Goal: Check status: Check status

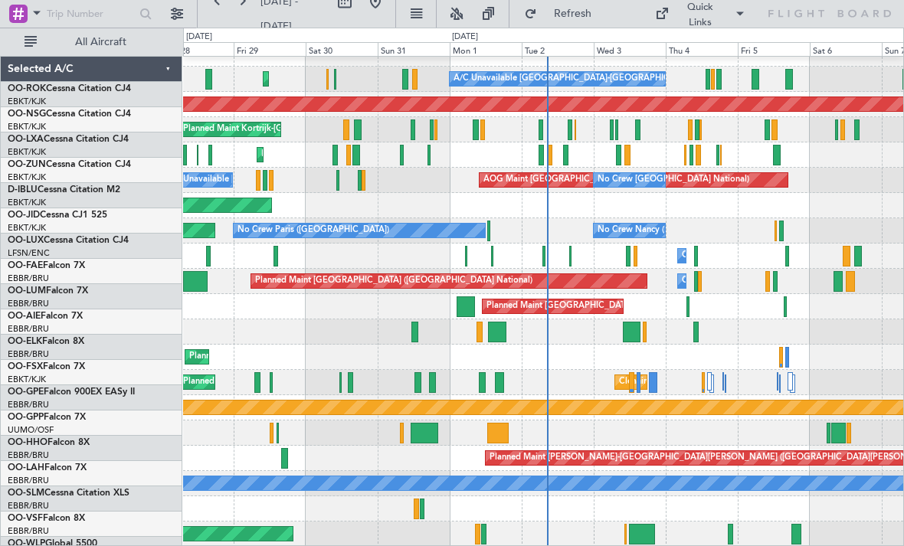
scroll to position [15, 0]
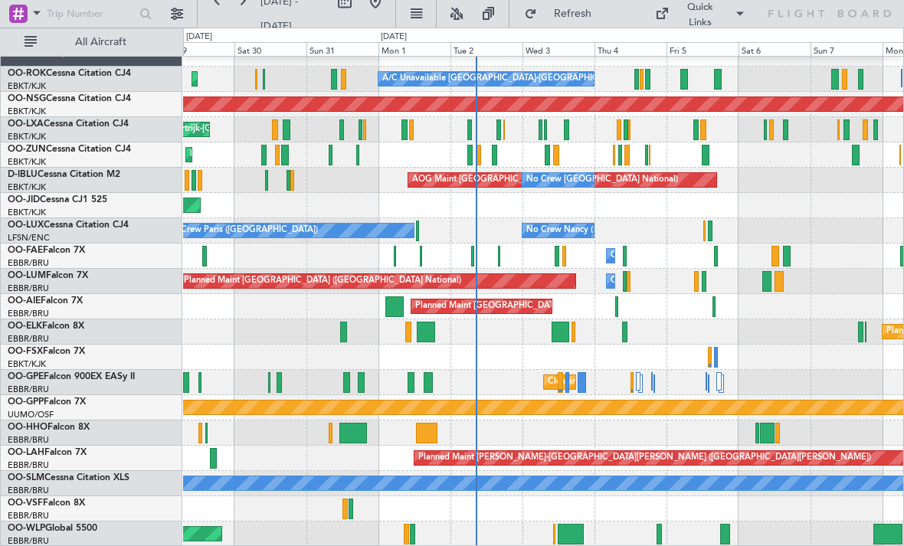
click at [576, 16] on span "Refresh" at bounding box center [572, 13] width 64 height 11
click at [482, 149] on div at bounding box center [479, 155] width 5 height 21
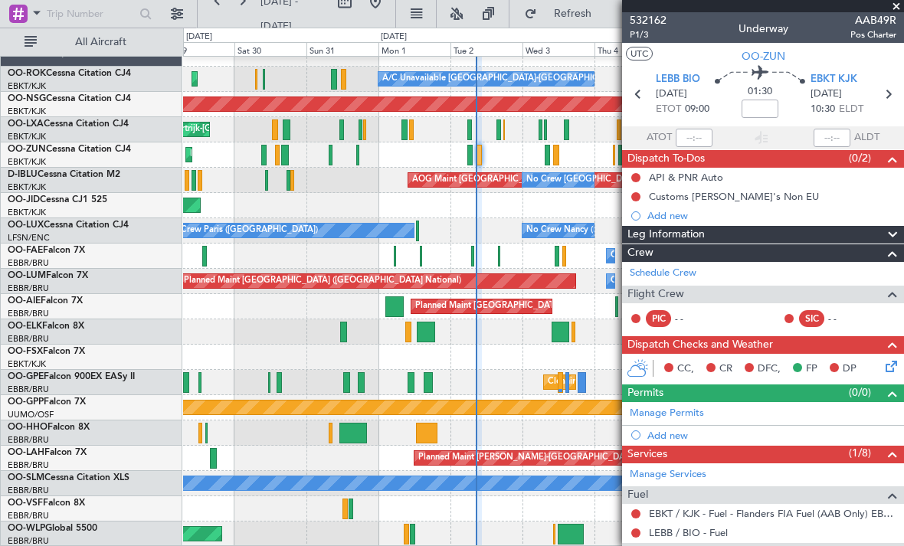
scroll to position [0, 0]
click at [897, 5] on span at bounding box center [896, 7] width 15 height 14
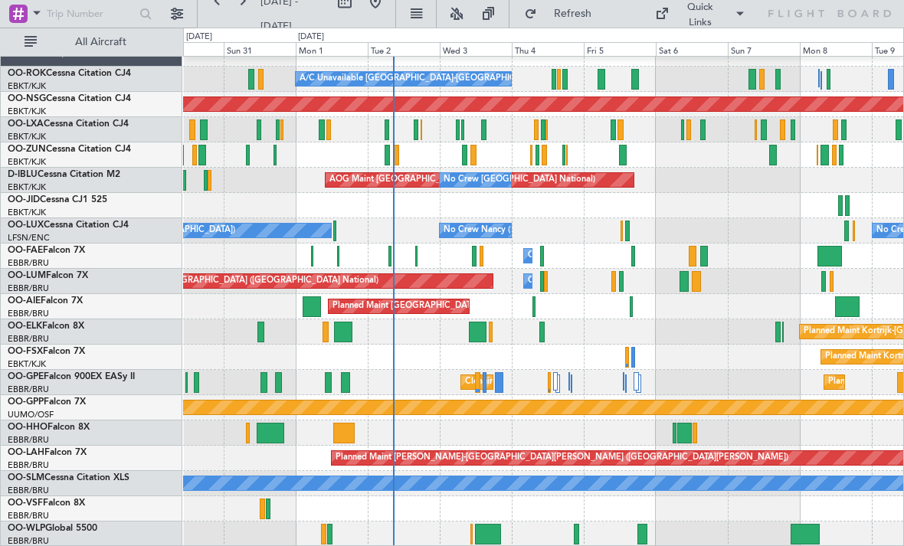
click at [589, 19] on span "Refresh" at bounding box center [572, 13] width 64 height 11
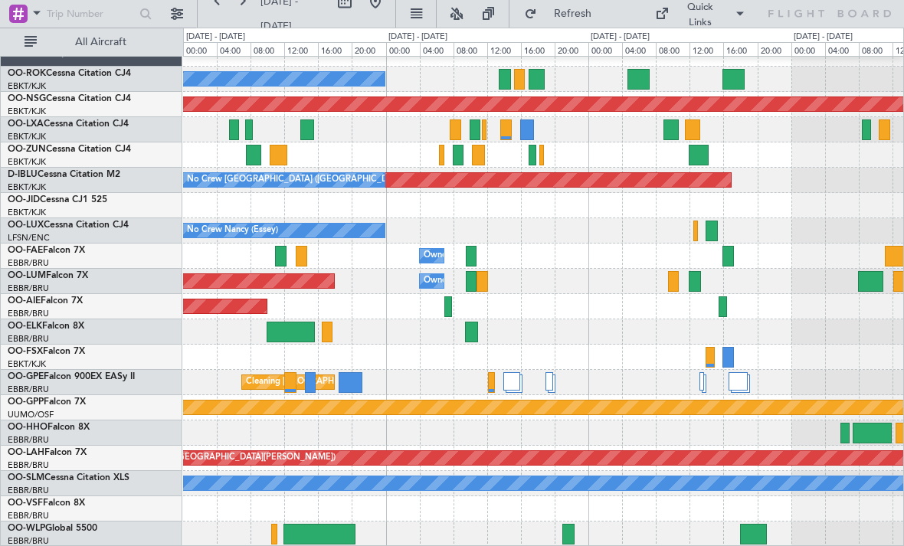
click at [582, 130] on div at bounding box center [543, 129] width 720 height 25
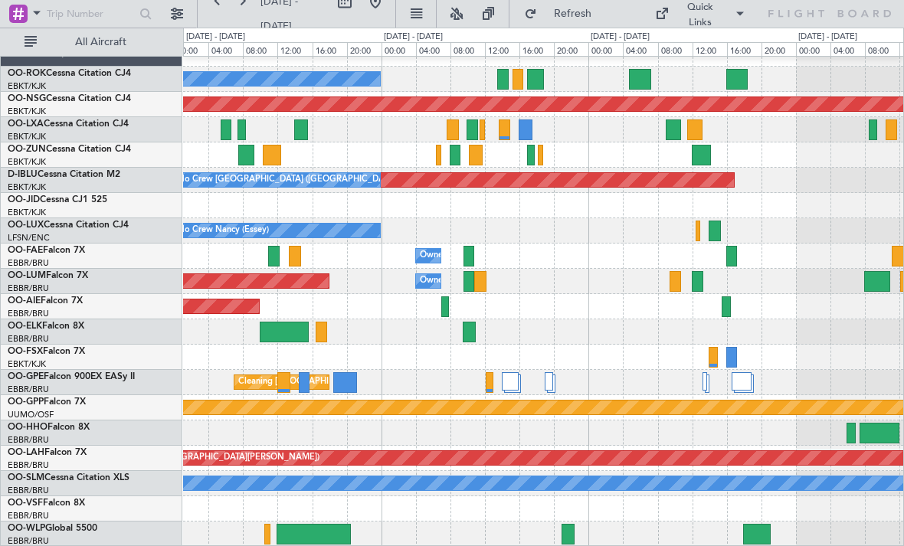
click at [499, 129] on div at bounding box center [505, 130] width 12 height 21
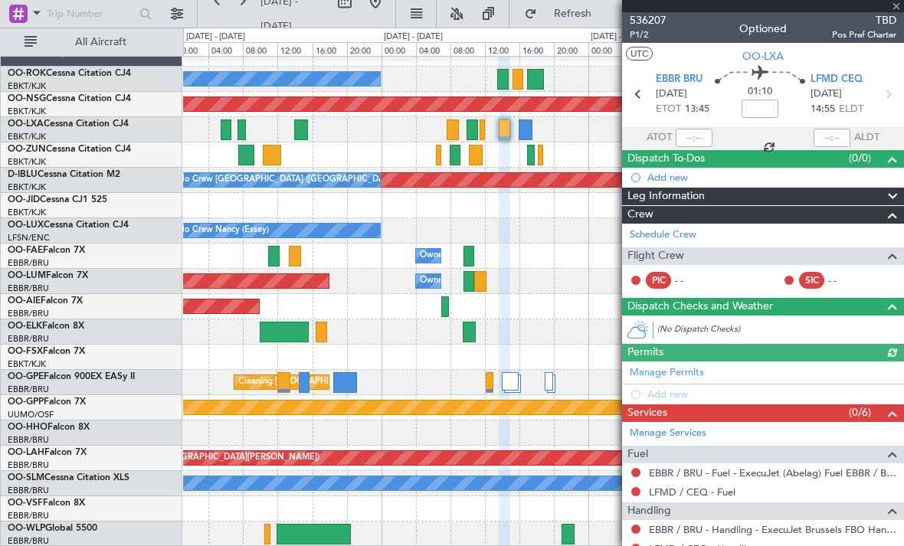
click at [896, 11] on div at bounding box center [763, 6] width 282 height 12
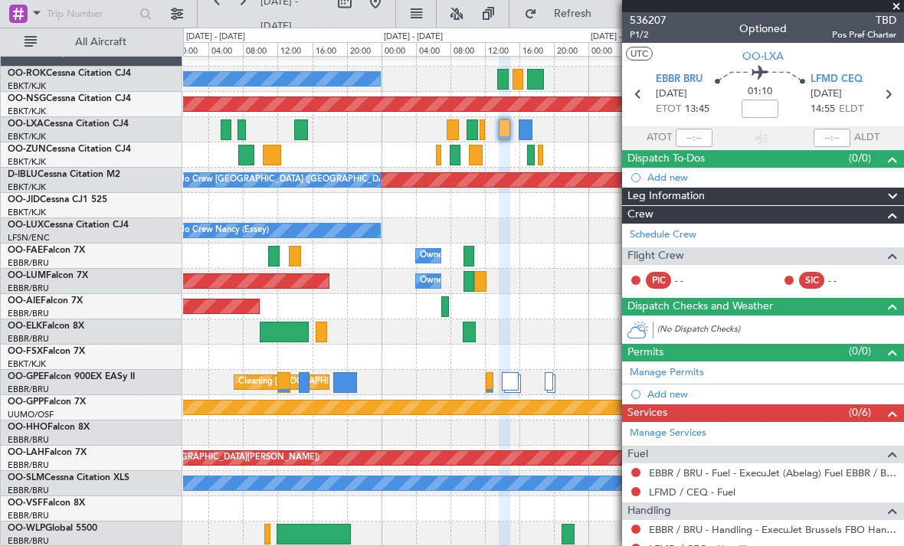
click at [892, 10] on span at bounding box center [896, 7] width 15 height 14
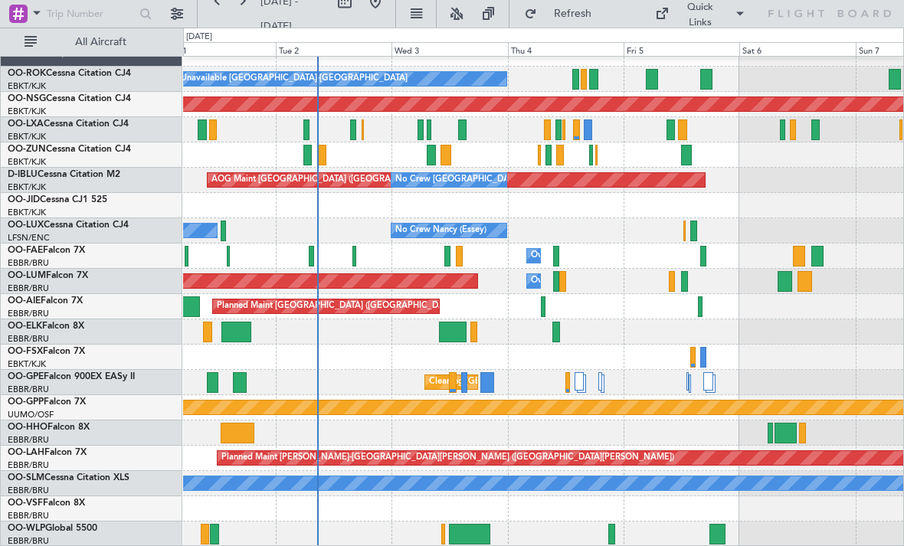
scroll to position [2, 0]
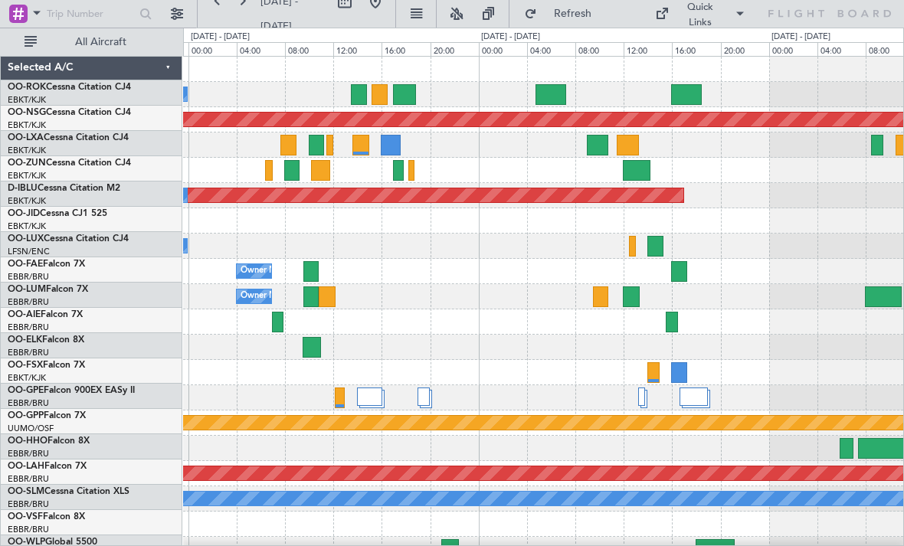
click at [633, 240] on div at bounding box center [632, 246] width 6 height 21
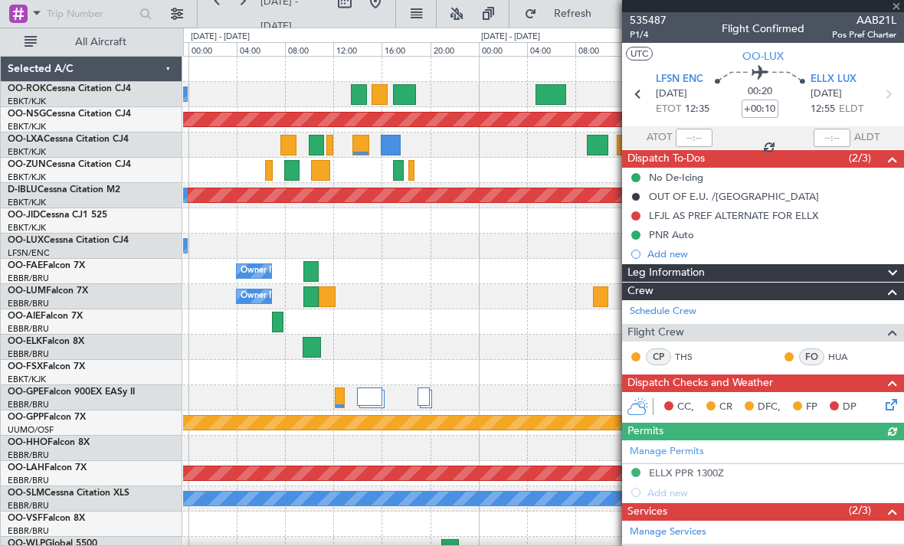
click at [894, 15] on span "AAB21L" at bounding box center [864, 20] width 64 height 16
click at [898, 10] on div at bounding box center [763, 6] width 282 height 12
click at [894, 8] on span at bounding box center [896, 7] width 15 height 14
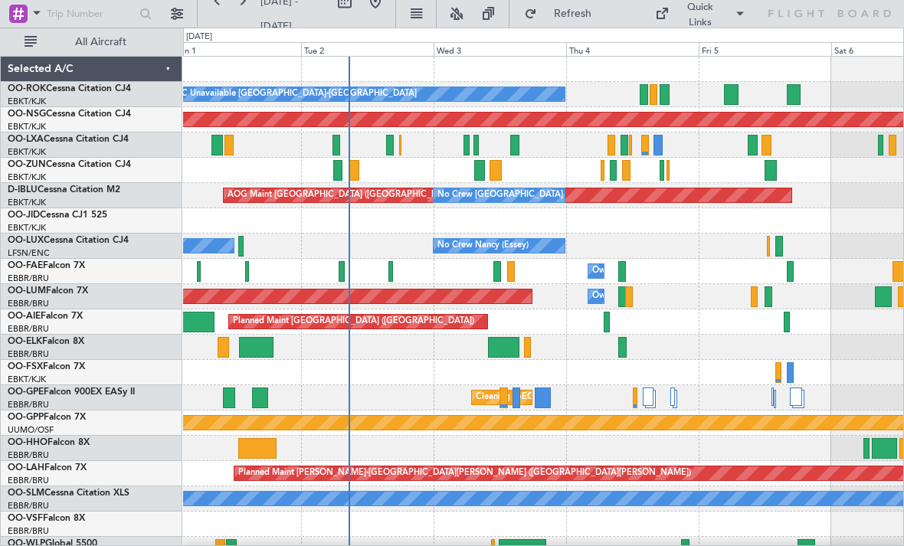
click at [572, 15] on span "Refresh" at bounding box center [572, 13] width 64 height 11
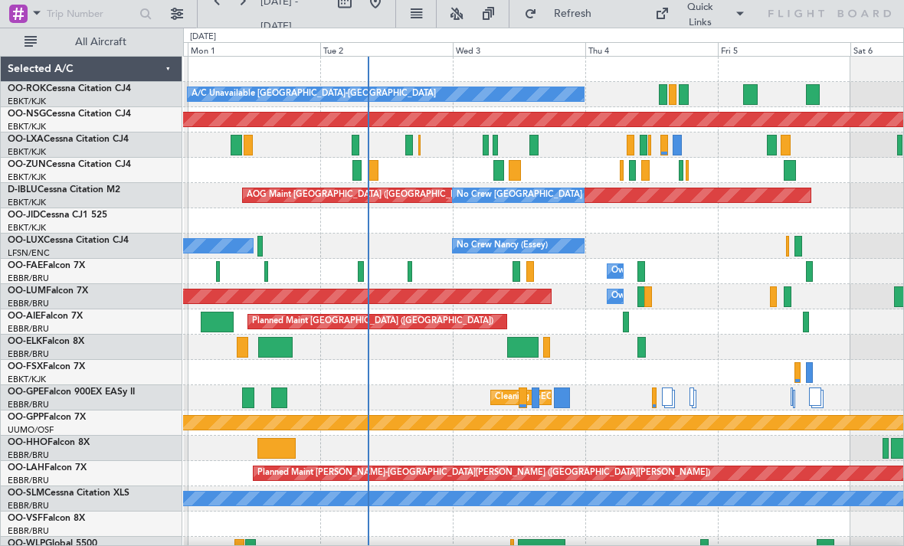
click at [494, 166] on div at bounding box center [499, 170] width 11 height 21
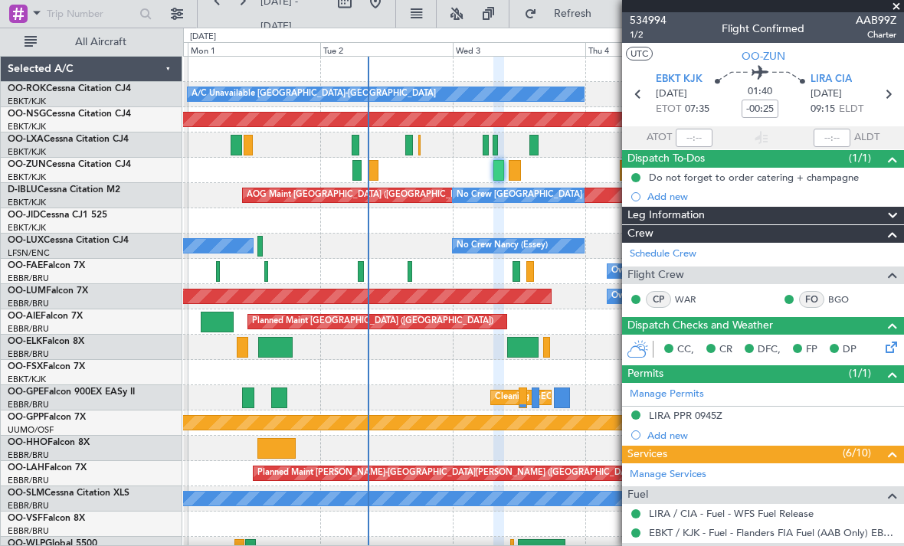
click at [898, 10] on span at bounding box center [896, 7] width 15 height 14
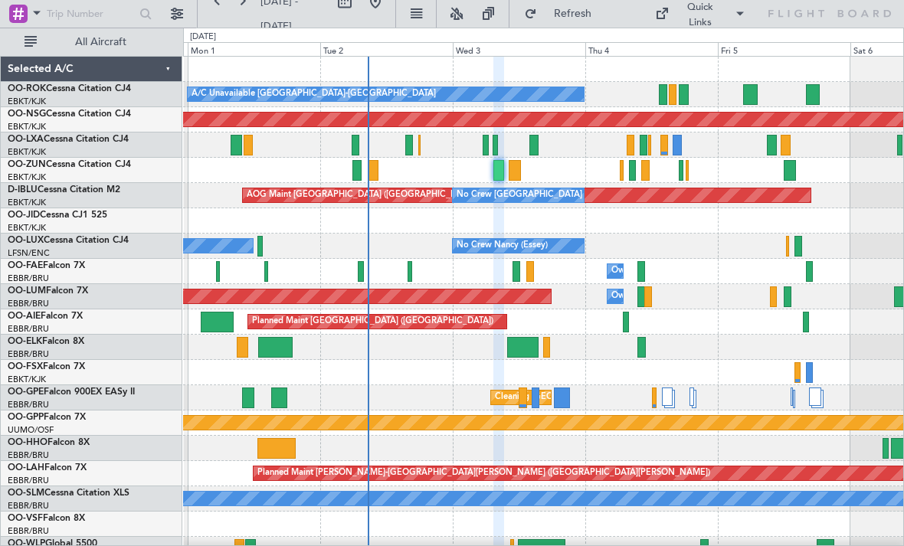
type input "0"
click at [536, 149] on div at bounding box center [534, 145] width 9 height 21
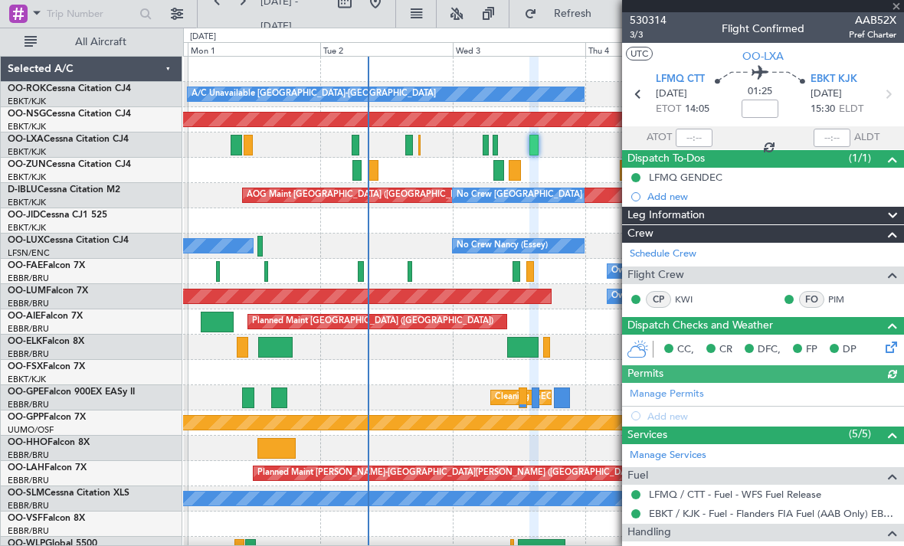
click at [897, 11] on div at bounding box center [763, 6] width 282 height 12
click at [894, 13] on span "AAB52X" at bounding box center [873, 20] width 48 height 16
click at [895, 9] on span at bounding box center [896, 7] width 15 height 14
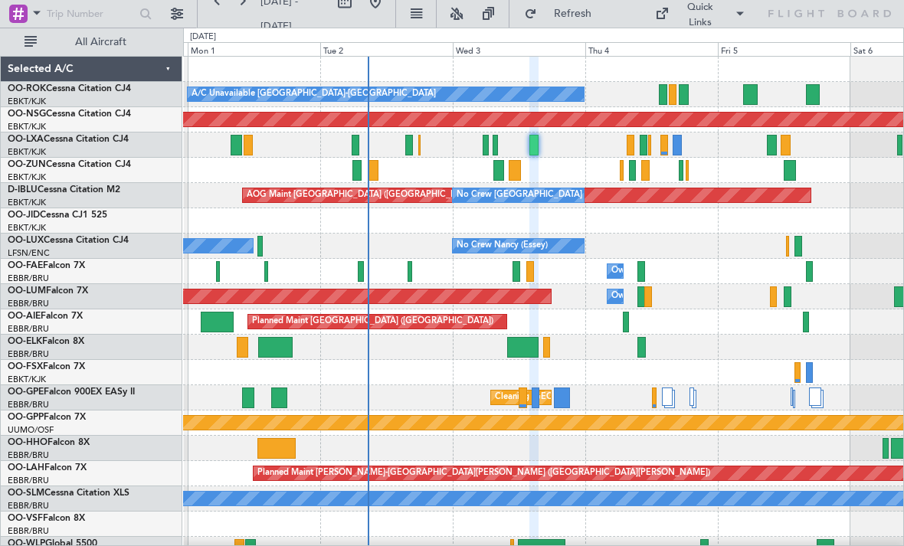
type input "0"
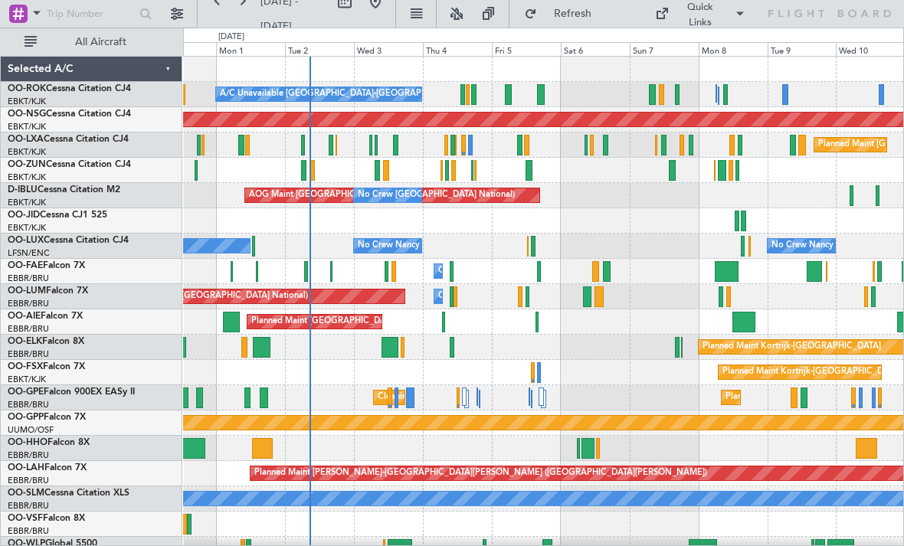
click at [522, 142] on div at bounding box center [519, 145] width 5 height 21
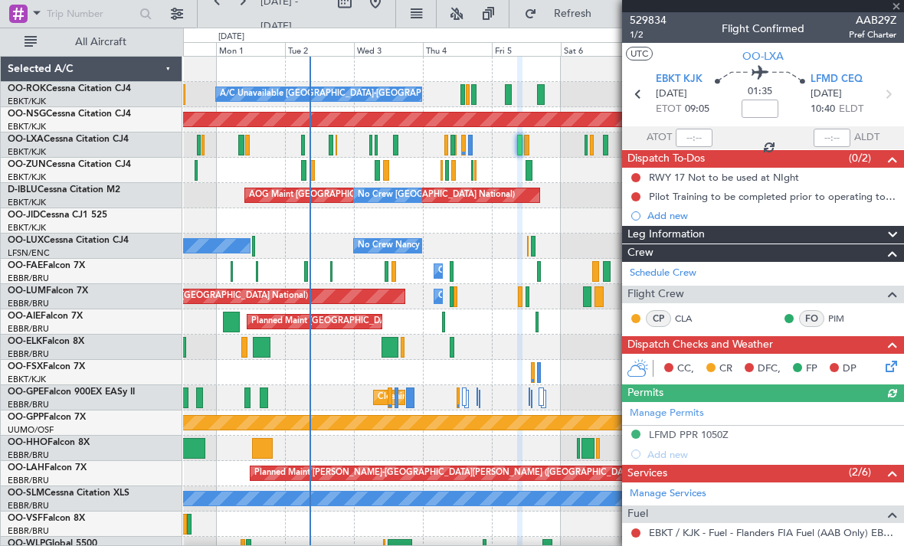
click at [895, 15] on span "AAB29Z" at bounding box center [873, 20] width 48 height 16
click at [894, 7] on div at bounding box center [763, 6] width 282 height 12
click at [894, 7] on span at bounding box center [896, 7] width 15 height 14
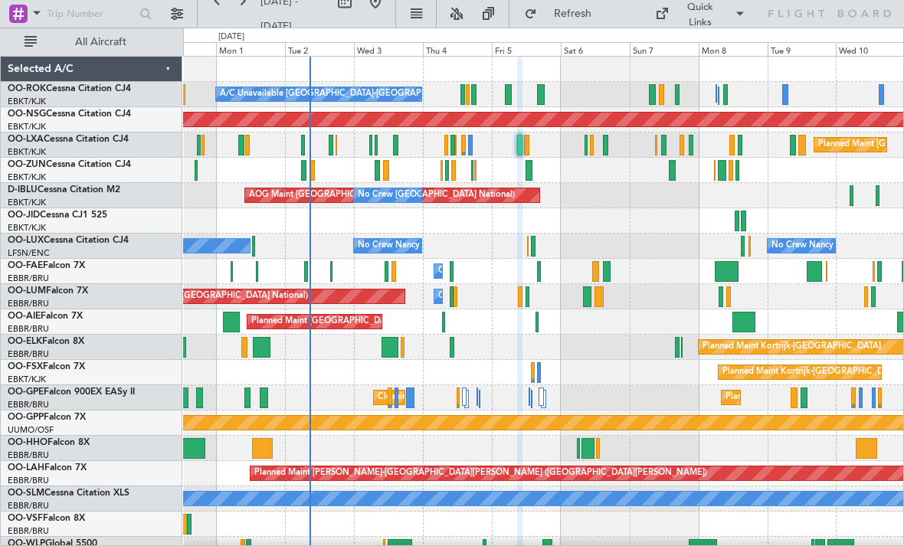
type input "0"
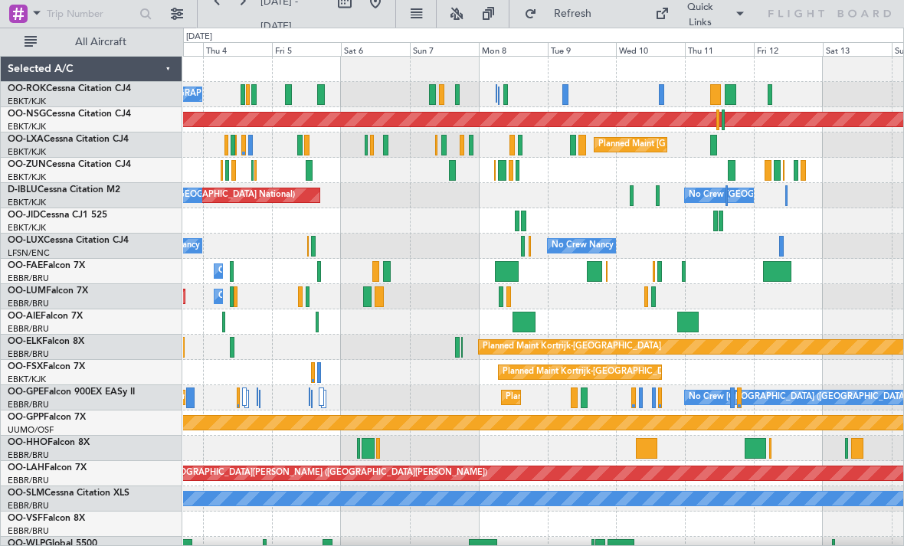
scroll to position [15, 0]
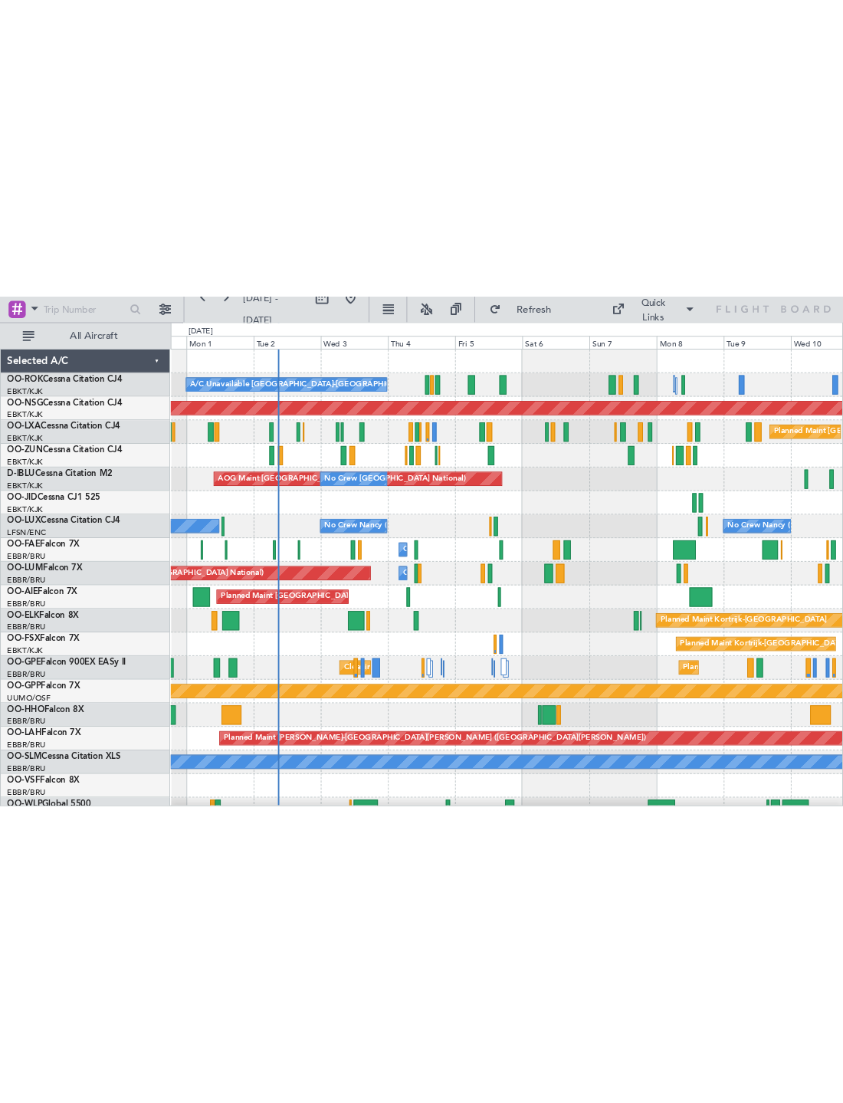
scroll to position [7, 0]
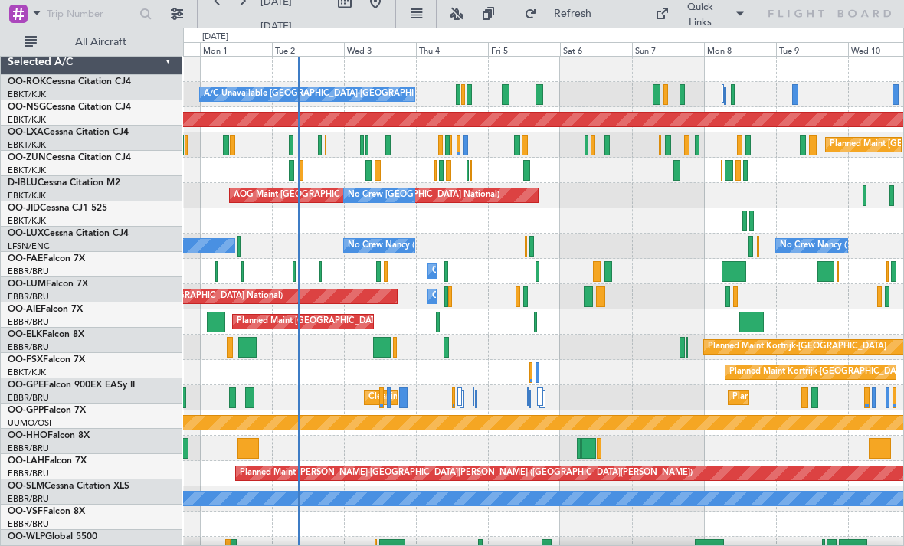
click at [867, 31] on div "0 0 Sun 31 Mon 1 [DATE] Wed 3 Thu 4 Fri 5 Sat 6 Sun 7 Mon 8 Tue 9 Wed 10" at bounding box center [544, 42] width 720 height 28
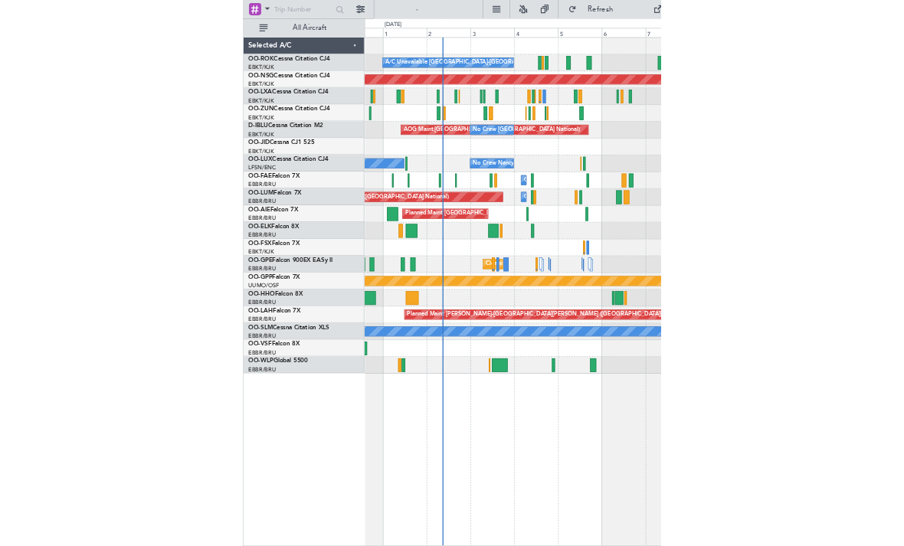
scroll to position [0, 0]
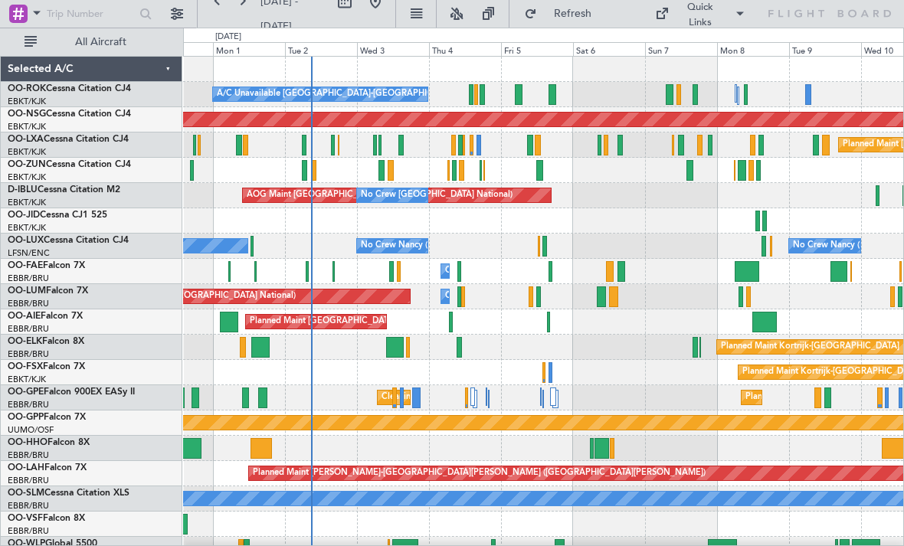
click at [592, 15] on span "Refresh" at bounding box center [572, 13] width 64 height 11
